Goal: Task Accomplishment & Management: Contribute content

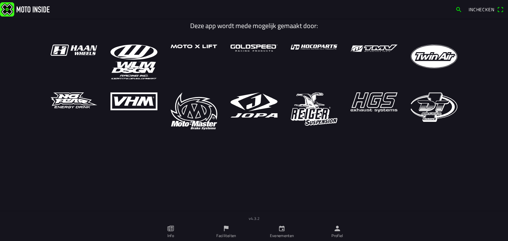
click at [337, 225] on icon "person" at bounding box center [337, 228] width 7 height 7
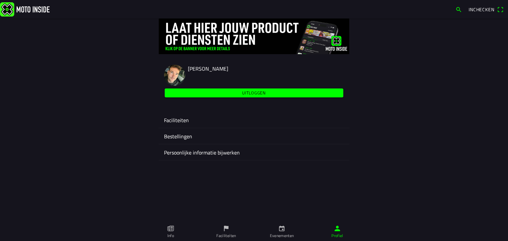
click at [186, 117] on ion-label "Faciliteiten" at bounding box center [254, 120] width 180 height 8
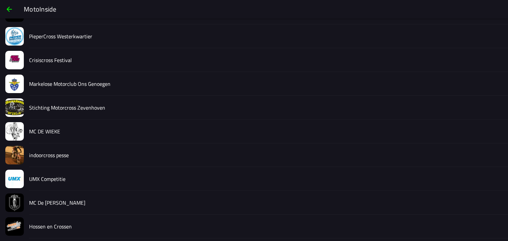
scroll to position [978, 0]
click at [0, 0] on slot "MC De [PERSON_NAME]" at bounding box center [0, 0] width 0 height 0
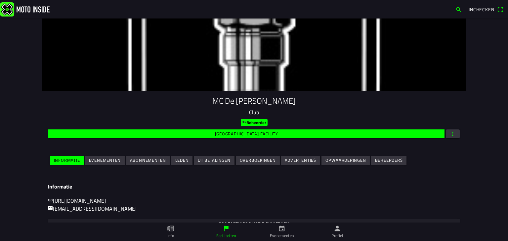
click at [0, 0] on slot "Evenementen" at bounding box center [0, 0] width 0 height 0
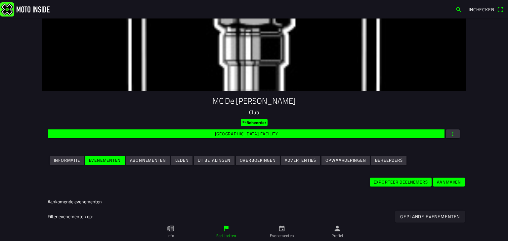
scroll to position [138, 0]
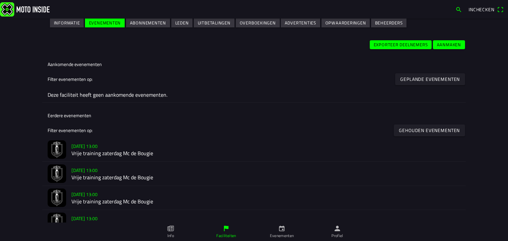
click at [0, 0] on slot "Aanmaken" at bounding box center [0, 0] width 0 height 0
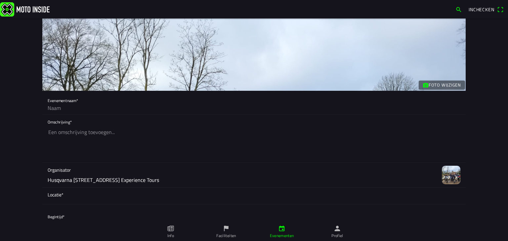
click at [0, 0] on slot "Foto wijzigen" at bounding box center [0, 0] width 0 height 0
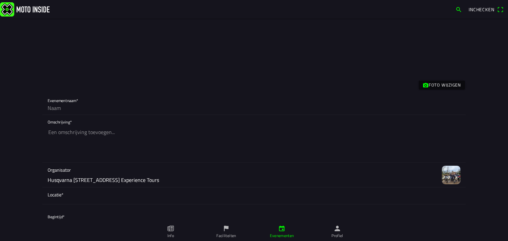
click at [442, 177] on img at bounding box center [451, 175] width 19 height 19
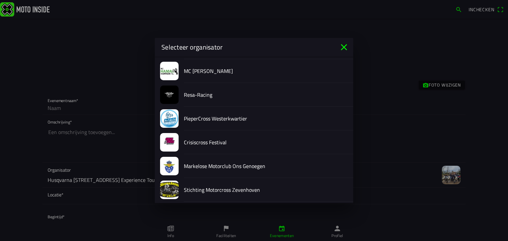
scroll to position [1049, 0]
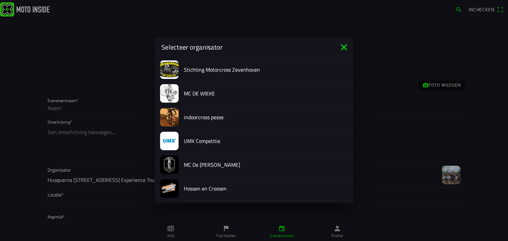
click at [213, 166] on ion-label "MC De [PERSON_NAME]" at bounding box center [266, 165] width 164 height 8
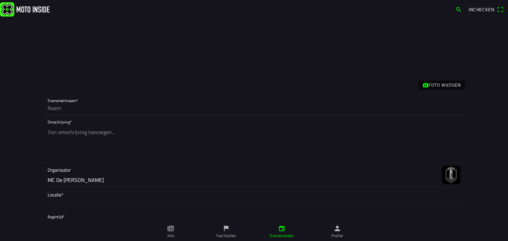
click at [77, 107] on input "text" at bounding box center [254, 108] width 413 height 13
type input "De Ster van Arkel 2025"
click at [74, 195] on span "Locatie*" at bounding box center [254, 194] width 413 height 7
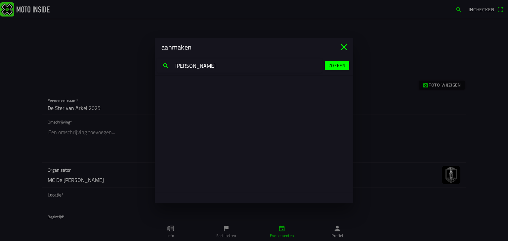
click at [0, 0] on slot "Zoeken" at bounding box center [0, 0] width 0 height 0
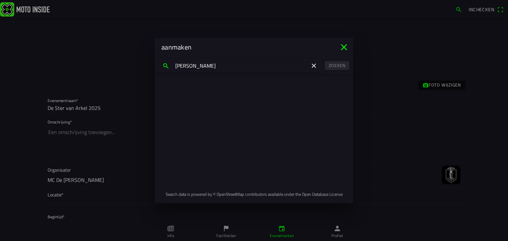
click at [247, 64] on input "[PERSON_NAME]" at bounding box center [239, 66] width 165 height 14
click at [262, 69] on input "motorclub Bougie" at bounding box center [239, 66] width 165 height 14
type input "m"
type input "Vlietskade 1025"
click at [0, 0] on slot "Zoeken" at bounding box center [0, 0] width 0 height 0
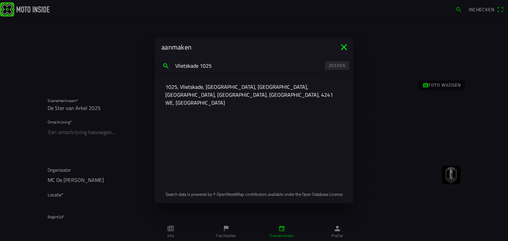
click at [0, 0] on slot "1025, Vlietskade, [GEOGRAPHIC_DATA], [GEOGRAPHIC_DATA], [GEOGRAPHIC_DATA], [GEO…" at bounding box center [0, 0] width 0 height 0
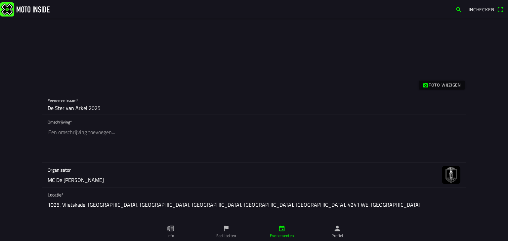
click at [92, 133] on textarea at bounding box center [254, 144] width 413 height 37
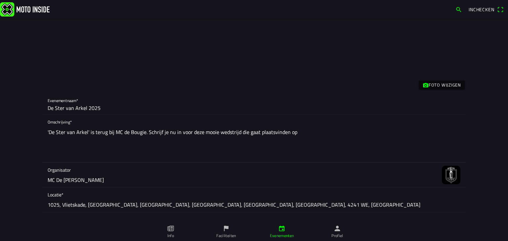
scroll to position [57, 0]
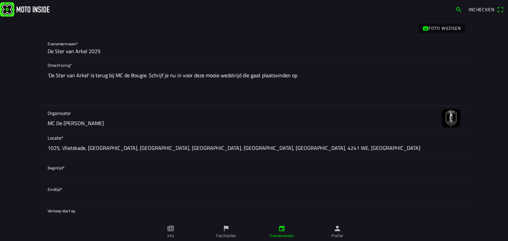
type textarea "'De Ster van Arkel' is terug bij MC de Bougie. Schrijf je nu in voor deze mooie…"
click at [95, 176] on button "button" at bounding box center [257, 171] width 418 height 21
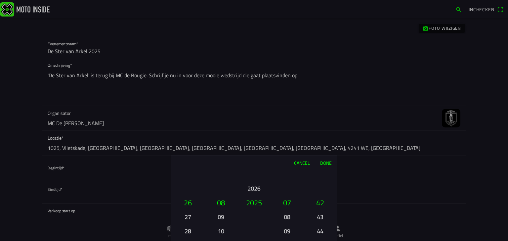
click at [224, 229] on button "10" at bounding box center [221, 232] width 22 height 12
drag, startPoint x: 185, startPoint y: 189, endPoint x: 200, endPoint y: 257, distance: 69.3
click at [200, 241] on html "Inchecken Foto wijzigen Evenementnaam* De Ster van Arkel 2025 Omschrijving* 'De…" at bounding box center [254, 120] width 508 height 241
click at [191, 219] on button "04" at bounding box center [188, 224] width 22 height 12
click at [288, 218] on button "08" at bounding box center [287, 217] width 22 height 12
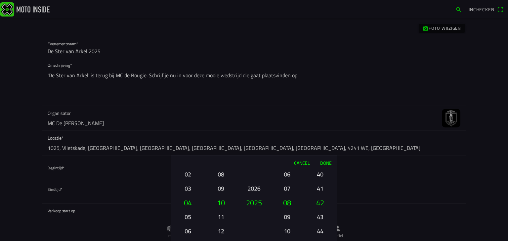
click at [316, 180] on button "40" at bounding box center [320, 175] width 22 height 12
click at [314, 241] on html "Inchecken Foto wijzigen Evenementnaam* De Ster van Arkel 2025 Omschrijving* 'De…" at bounding box center [254, 120] width 508 height 241
drag, startPoint x: 320, startPoint y: 192, endPoint x: 325, endPoint y: 251, distance: 59.0
click at [325, 241] on html "Inchecken Foto wijzigen Evenementnaam* De Ster van Arkel 2025 Omschrijving* 'De…" at bounding box center [254, 120] width 508 height 241
click at [329, 163] on button "Done" at bounding box center [326, 163] width 22 height 15
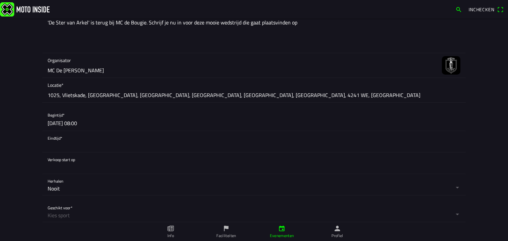
scroll to position [111, 0]
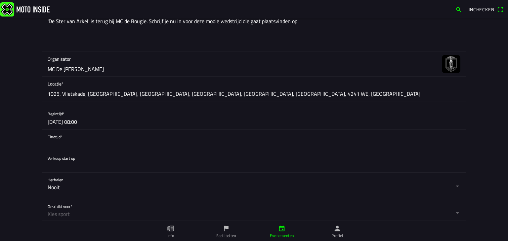
click at [78, 138] on button "button" at bounding box center [257, 140] width 418 height 21
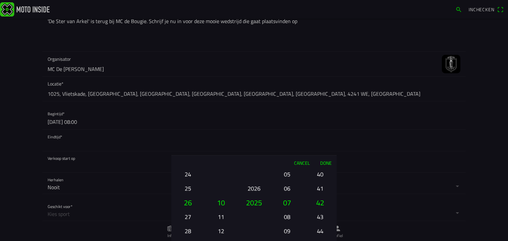
click at [193, 241] on html "Inchecken Foto wijzigen Evenementnaam* De Ster van Arkel 2025 Omschrijving* 'De…" at bounding box center [254, 120] width 508 height 241
drag, startPoint x: 189, startPoint y: 184, endPoint x: 199, endPoint y: 257, distance: 73.8
click at [199, 241] on html "Inchecken Foto wijzigen Evenementnaam* De Ster van Arkel 2025 Omschrijving* 'De…" at bounding box center [254, 120] width 508 height 241
click at [198, 232] on div "01 02 03 04 05 06 07 08 09 10 11 12 13 14 15 16 17 18 19 20 21 22 23 24 25 26 2…" at bounding box center [188, 231] width 28 height 71
drag, startPoint x: 287, startPoint y: 214, endPoint x: 303, endPoint y: 95, distance: 120.0
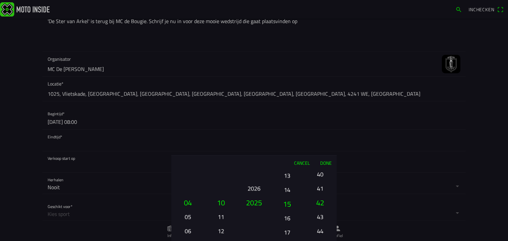
click at [303, 95] on ion-picker "Cancel Done 01 02 03 04 05 06 07 08 09 10 11 12 13 14 15 16 17 18 19 20 21 22 2…" at bounding box center [254, 120] width 508 height 241
drag, startPoint x: 293, startPoint y: 215, endPoint x: 291, endPoint y: 257, distance: 41.7
click at [291, 241] on html "Inchecken Foto wijzigen Evenementnaam* De Ster van Arkel 2025 Omschrijving* 'De…" at bounding box center [254, 120] width 508 height 241
drag, startPoint x: 294, startPoint y: 195, endPoint x: 293, endPoint y: 213, distance: 18.5
click at [293, 213] on ion-picker-column "00 01 02 03 04 05 06 07 08 09 10 11 12 13 14 15 16 17 18 19 20 21 22 23" at bounding box center [286, 205] width 33 height 71
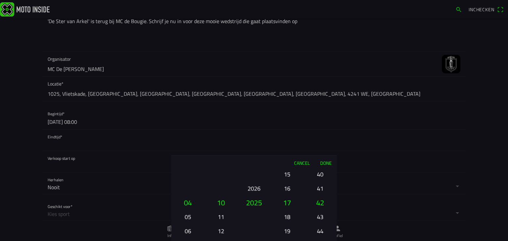
click at [288, 215] on button "18" at bounding box center [287, 217] width 22 height 12
drag, startPoint x: 321, startPoint y: 197, endPoint x: 321, endPoint y: 229, distance: 32.1
click at [321, 206] on button "41" at bounding box center [320, 199] width 28 height 14
click at [322, 169] on button "25" at bounding box center [320, 163] width 22 height 12
drag, startPoint x: 320, startPoint y: 221, endPoint x: 321, endPoint y: 235, distance: 14.2
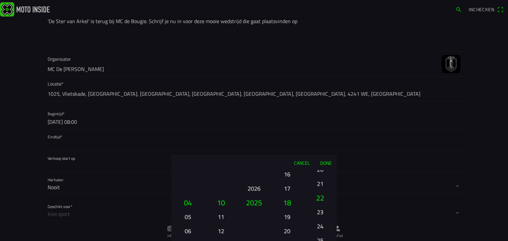
click at [321, 189] on button "21" at bounding box center [320, 184] width 22 height 12
click at [319, 241] on html "Inchecken Foto wijzigen Evenementnaam* De Ster van Arkel 2025 Omschrijving* 'De…" at bounding box center [254, 120] width 508 height 241
drag, startPoint x: 321, startPoint y: 206, endPoint x: 324, endPoint y: 248, distance: 41.8
click at [324, 241] on html "Inchecken Foto wijzigen Evenementnaam* De Ster van Arkel 2025 Omschrijving* 'De…" at bounding box center [254, 120] width 508 height 241
click at [322, 237] on ion-picker-column "00 01 02 03 04 05 06 07 08 09 10 11 12 13 14 15 16 17 18 19 20 21 22 23 24 25 2…" at bounding box center [320, 205] width 33 height 71
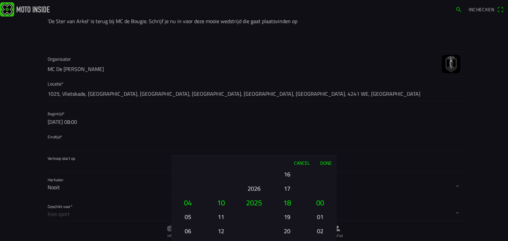
click at [330, 163] on button "Done" at bounding box center [326, 163] width 22 height 15
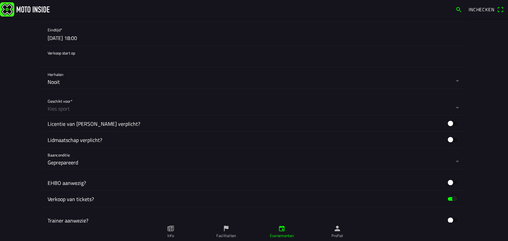
scroll to position [218, 0]
click at [97, 109] on button "button" at bounding box center [257, 104] width 418 height 21
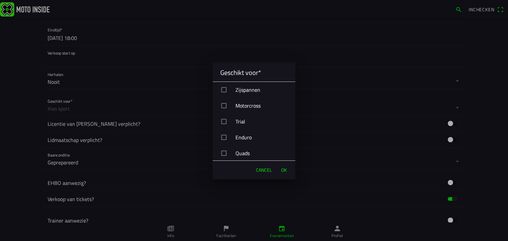
click at [227, 102] on div "Motorcross" at bounding box center [256, 106] width 77 height 17
click at [282, 167] on span "OK" at bounding box center [284, 170] width 6 height 7
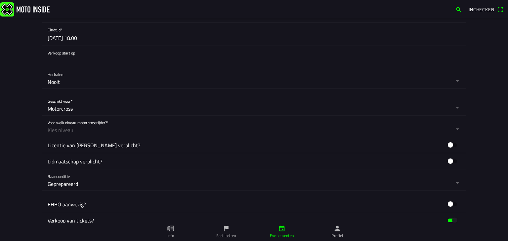
click at [107, 125] on button "button" at bounding box center [257, 126] width 418 height 21
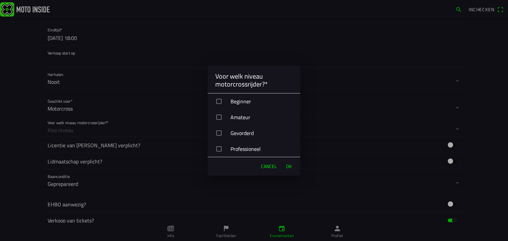
click at [238, 102] on div "Beginner" at bounding box center [256, 101] width 87 height 17
click at [232, 147] on div "Professioneel" at bounding box center [256, 149] width 87 height 17
click at [292, 165] on button "OK" at bounding box center [289, 166] width 12 height 13
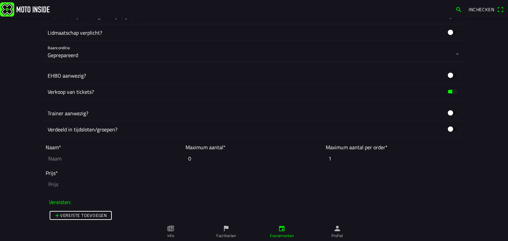
scroll to position [351, 0]
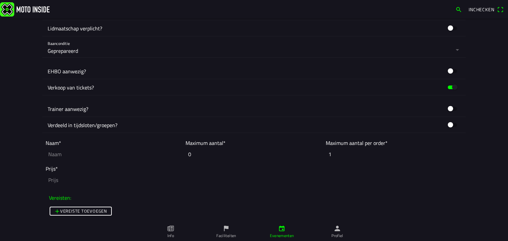
click at [95, 156] on input "text" at bounding box center [114, 154] width 137 height 15
type input "Liefhebbers 125cc"
click at [69, 178] on input "number" at bounding box center [254, 180] width 417 height 15
type input "20"
click at [199, 154] on input "0" at bounding box center [253, 154] width 137 height 15
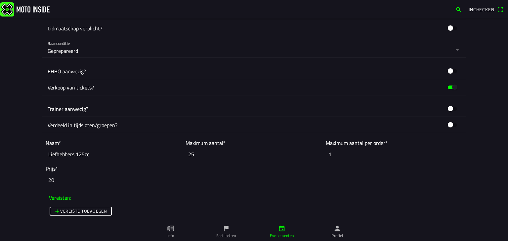
scroll to position [487, 0]
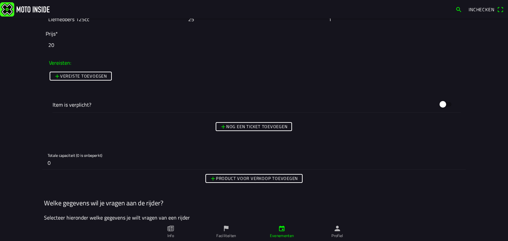
type input "25"
click at [0, 0] on slot "Nog een ticket toevoegen" at bounding box center [0, 0] width 0 height 0
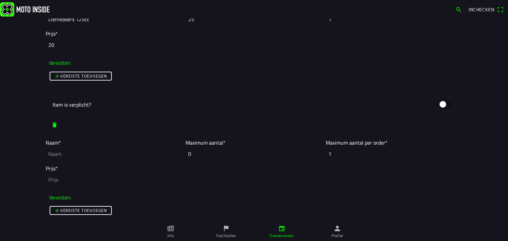
click at [78, 151] on input "text" at bounding box center [114, 154] width 137 height 15
type input "Liefhebbers 250cc"
click at [212, 158] on input "0" at bounding box center [253, 154] width 137 height 15
type input "25"
click at [100, 179] on input "number" at bounding box center [254, 180] width 417 height 15
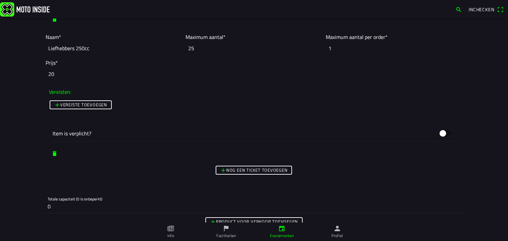
scroll to position [602, 0]
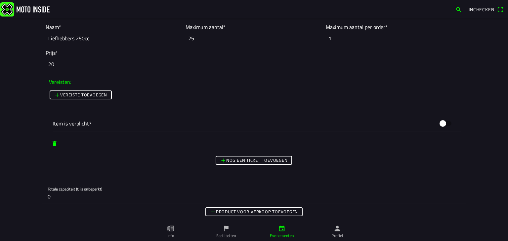
type input "20"
click at [0, 0] on slot "Nog een ticket toevoegen" at bounding box center [0, 0] width 0 height 0
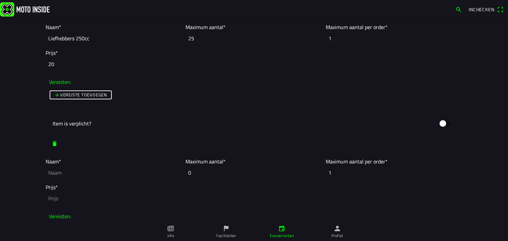
click at [104, 168] on input "text" at bounding box center [114, 173] width 137 height 15
type input "Liefhebbers 500cc"
click at [68, 197] on input "number" at bounding box center [254, 198] width 417 height 15
type input "20"
click at [208, 170] on input "0" at bounding box center [253, 173] width 137 height 15
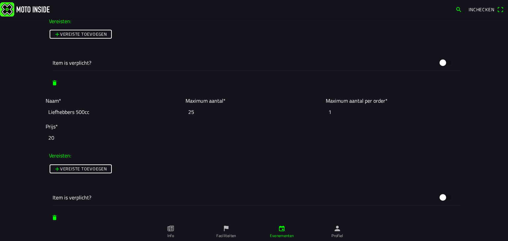
scroll to position [728, 0]
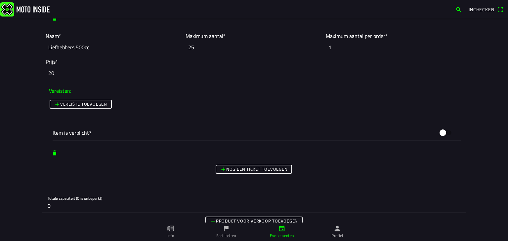
type input "25"
click at [0, 0] on slot "Nog een ticket toevoegen" at bounding box center [0, 0] width 0 height 0
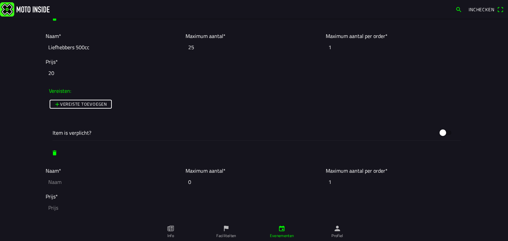
click at [77, 178] on input "text" at bounding box center [114, 182] width 137 height 15
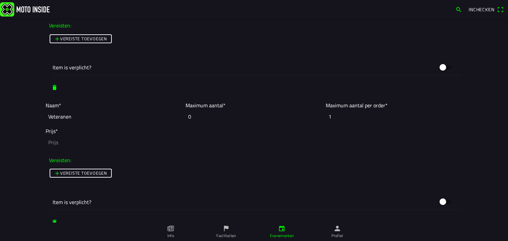
type input "Veteranen"
click at [82, 143] on input "number" at bounding box center [254, 142] width 417 height 15
type input "20"
click at [200, 113] on input "0" at bounding box center [253, 116] width 137 height 15
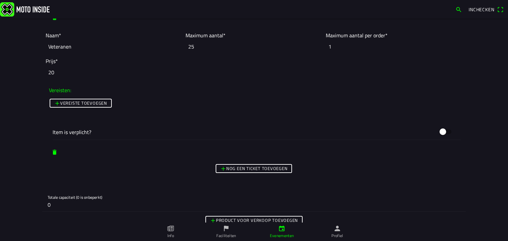
type input "25"
click at [0, 0] on slot "Nog een ticket toevoegen" at bounding box center [0, 0] width 0 height 0
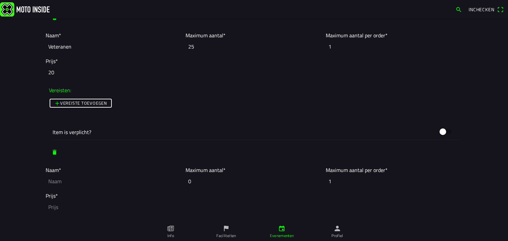
click at [99, 177] on input "text" at bounding box center [114, 181] width 137 height 15
type input "Inters 250"
click at [219, 184] on input "0" at bounding box center [253, 181] width 137 height 15
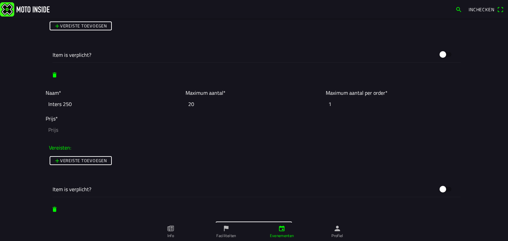
type input "20"
click at [53, 129] on input "number" at bounding box center [254, 130] width 417 height 15
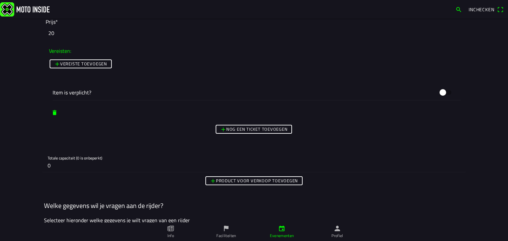
scroll to position [1038, 0]
type input "20"
click at [0, 0] on slot "Nog een ticket toevoegen" at bounding box center [0, 0] width 0 height 0
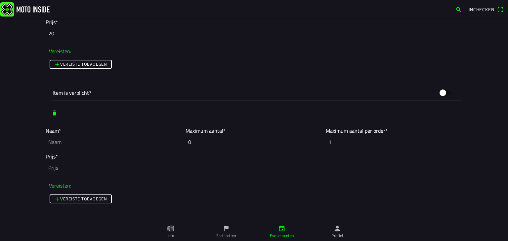
click at [120, 148] on input "text" at bounding box center [114, 142] width 137 height 15
type input "Inters 500cc"
click at [92, 166] on input "number" at bounding box center [254, 168] width 417 height 15
type input "20"
click at [206, 143] on input "0" at bounding box center [253, 142] width 137 height 15
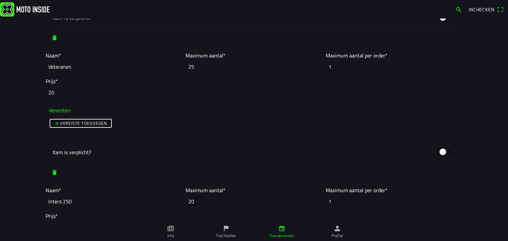
scroll to position [796, 0]
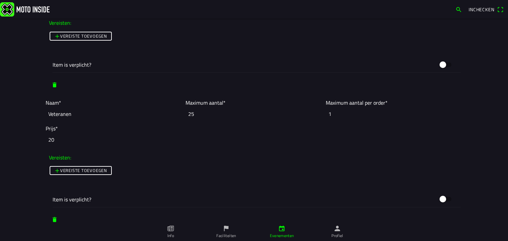
type input "20"
click at [114, 113] on input "Veteranen" at bounding box center [114, 114] width 137 height 15
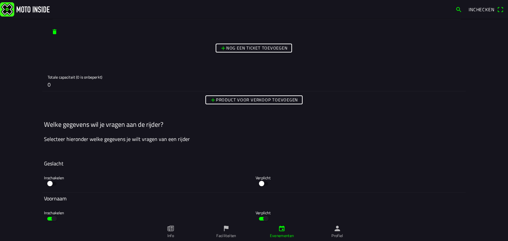
scroll to position [1254, 0]
type input "Veteranen (40+)"
click at [0, 0] on slot "Product voor verkoop toevoegen" at bounding box center [0, 0] width 0 height 0
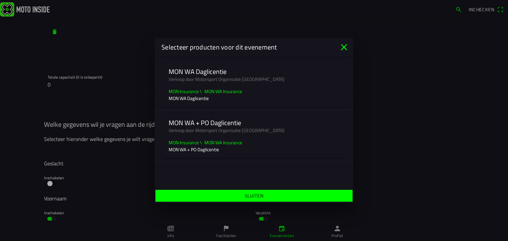
click at [244, 81] on ion-label "Verkoop door Motorsport Organisatie [GEOGRAPHIC_DATA]" at bounding box center [254, 79] width 171 height 7
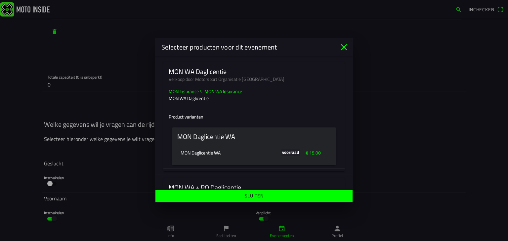
click at [281, 153] on ion-badge "voorraad" at bounding box center [291, 152] width 20 height 7
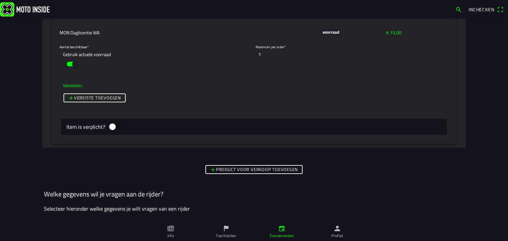
scroll to position [1382, 0]
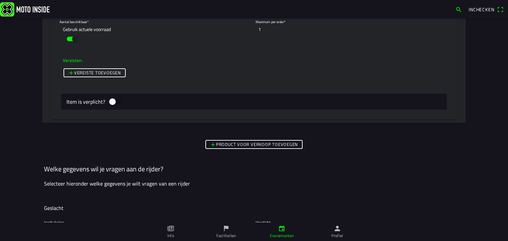
click at [0, 0] on slot "Product voor verkoop toevoegen" at bounding box center [0, 0] width 0 height 0
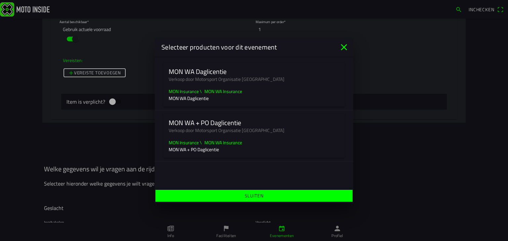
click at [248, 133] on ion-label "Verkoop door Motorsport Organisatie [GEOGRAPHIC_DATA]" at bounding box center [254, 130] width 171 height 7
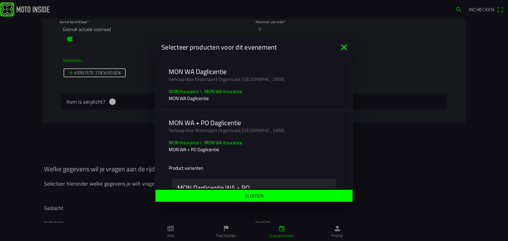
scroll to position [40, 0]
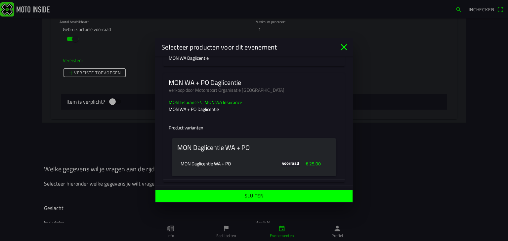
click at [256, 164] on p "MON Daglicentie WA + PO" at bounding box center [229, 163] width 97 height 7
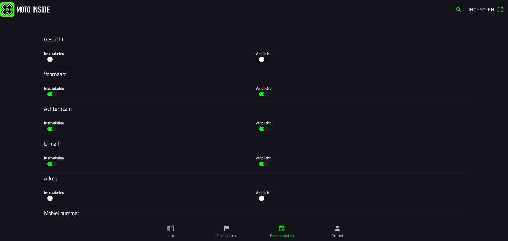
scroll to position [1705, 0]
click at [49, 60] on button "button" at bounding box center [52, 60] width 16 height 10
click at [259, 60] on button "button" at bounding box center [264, 60] width 16 height 10
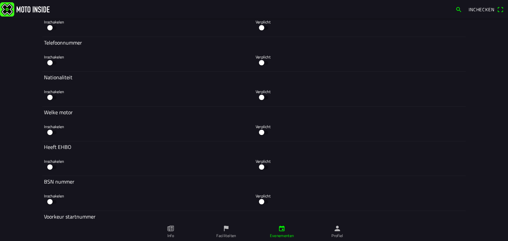
scroll to position [1954, 0]
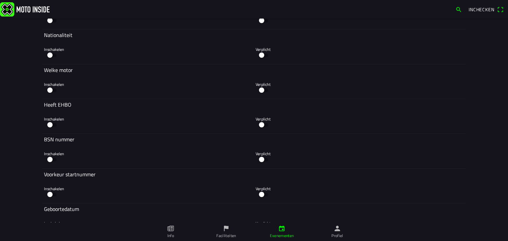
click at [49, 58] on button "button" at bounding box center [52, 55] width 16 height 10
click at [261, 55] on button "button" at bounding box center [264, 55] width 16 height 10
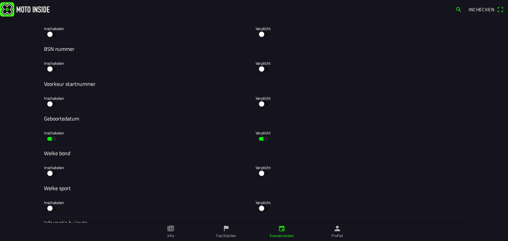
scroll to position [2045, 0]
click at [47, 101] on button "button" at bounding box center [52, 104] width 16 height 10
click at [260, 104] on button "button" at bounding box center [264, 104] width 16 height 10
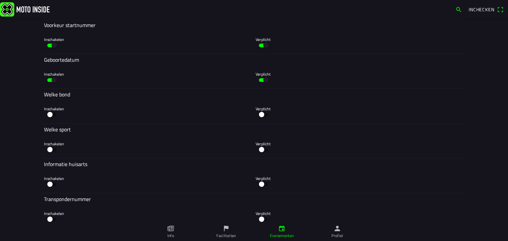
scroll to position [2144, 0]
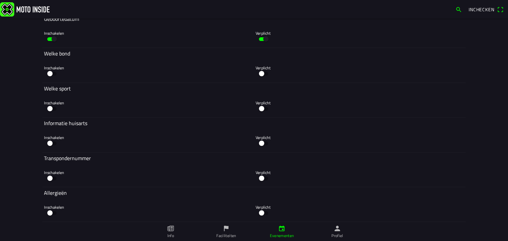
click at [49, 72] on button "button" at bounding box center [52, 74] width 16 height 10
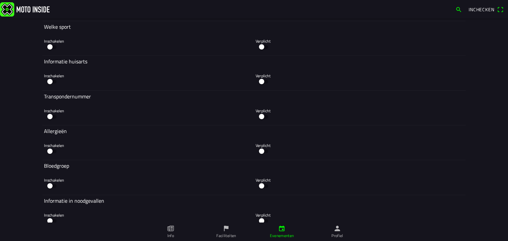
scroll to position [2206, 0]
click at [52, 116] on button "button" at bounding box center [52, 116] width 16 height 10
click at [259, 118] on button "button" at bounding box center [264, 116] width 16 height 10
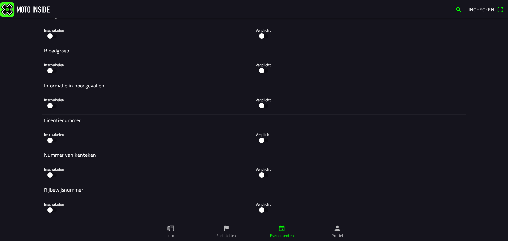
scroll to position [2367, 0]
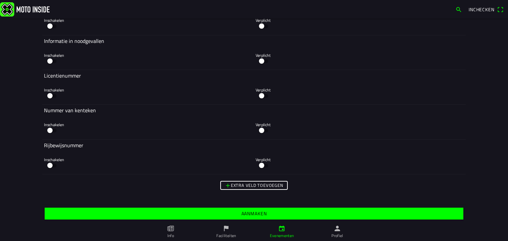
click at [50, 97] on button "button" at bounding box center [52, 96] width 16 height 10
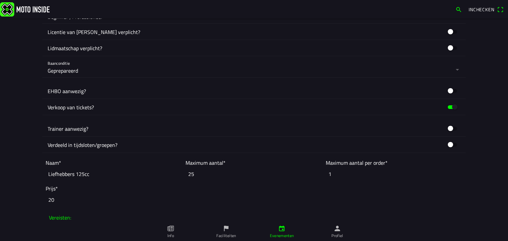
scroll to position [0, 0]
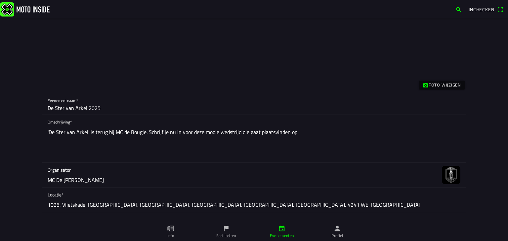
click at [307, 131] on textarea "'De Ster van Arkel' is terug bij MC de Bougie. Schrijf je nu in voor deze mooie…" at bounding box center [254, 144] width 413 height 37
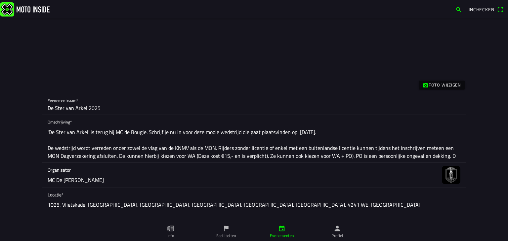
click at [343, 158] on textarea "'De Ster van Arkel' is terug bij MC de Bougie. Schrijf je nu in voor deze mooie…" at bounding box center [254, 144] width 413 height 37
click at [457, 155] on textarea "'De Ster van Arkel' is terug bij MC de Bougie. Schrijf je nu in voor deze mooie…" at bounding box center [254, 144] width 413 height 37
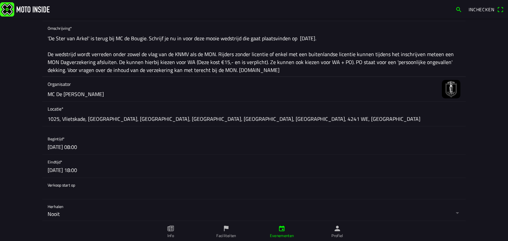
scroll to position [94, 0]
click at [339, 45] on textarea "'De Ster van Arkel' is terug bij MC de Bougie. Schrijf je nu in voor deze mooie…" at bounding box center [254, 54] width 413 height 45
click at [341, 40] on textarea "'De Ster van Arkel' is terug bij MC de Bougie. Schrijf je nu in voor deze mooie…" at bounding box center [254, 54] width 413 height 45
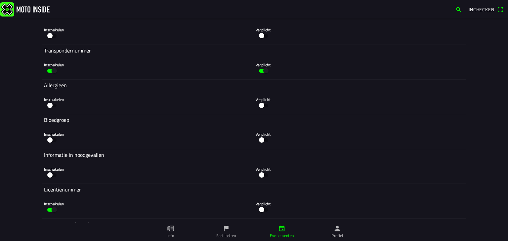
scroll to position [2383, 0]
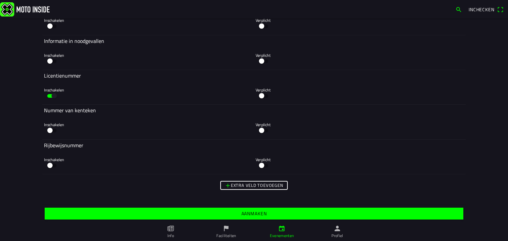
type textarea "'De Ster van Arkel' is terug bij MC de Bougie. Schrijf je nu in voor deze mooie…"
click at [0, 0] on slot "Aanmaken" at bounding box center [0, 0] width 0 height 0
